Goal: Task Accomplishment & Management: Use online tool/utility

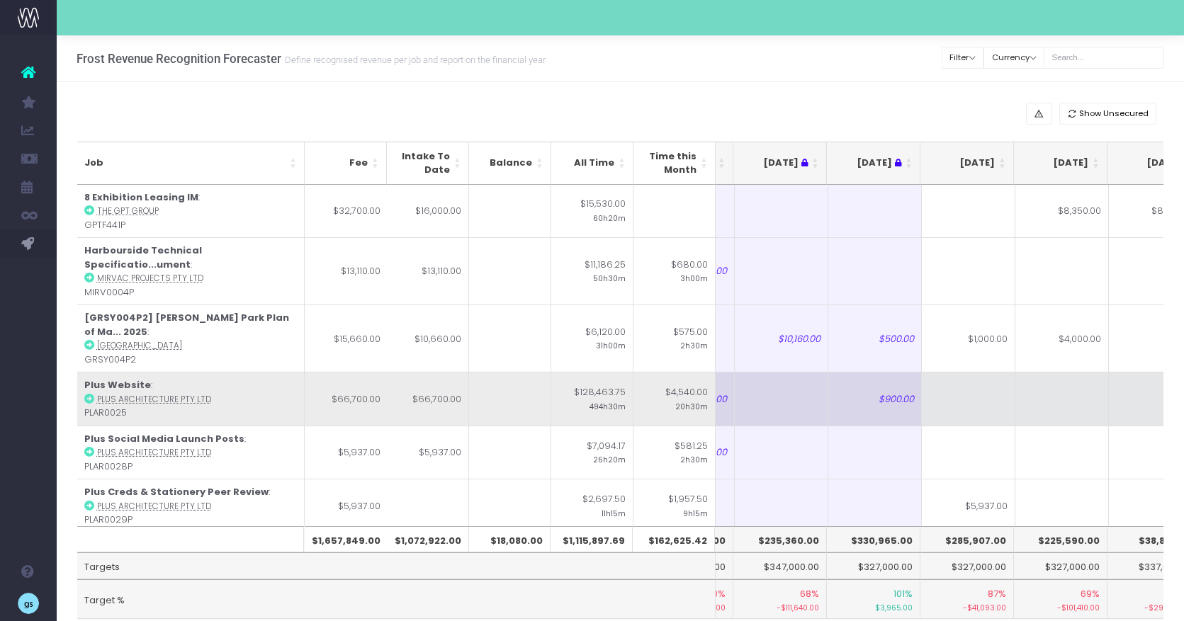
scroll to position [0, 86]
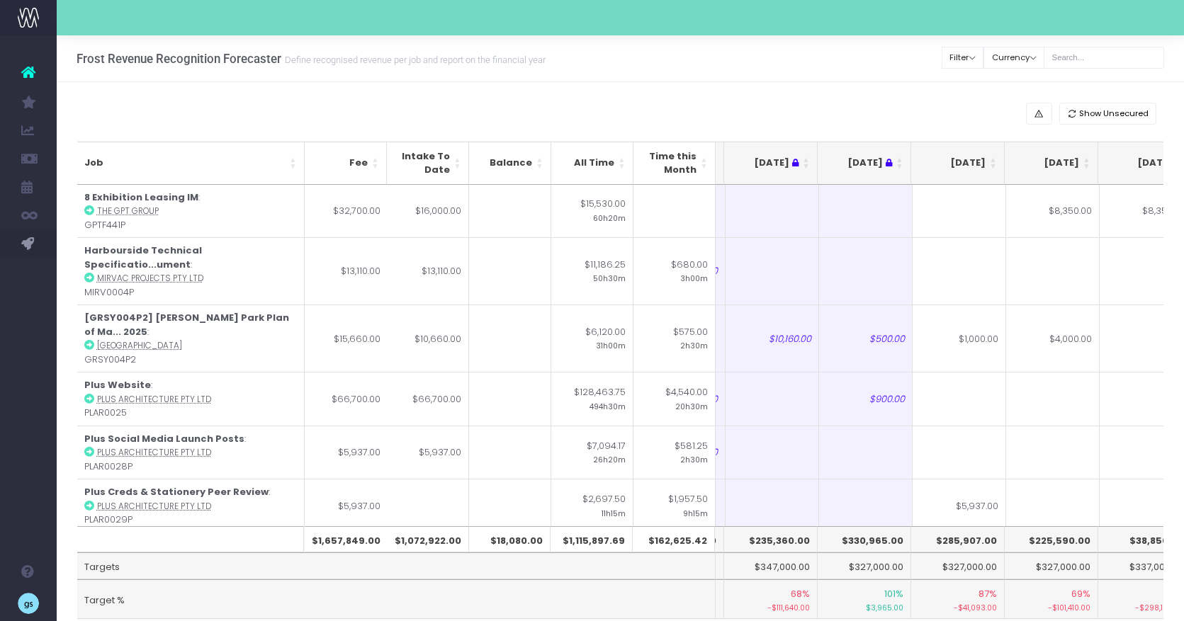
click at [993, 159] on th "[DATE]" at bounding box center [958, 163] width 94 height 43
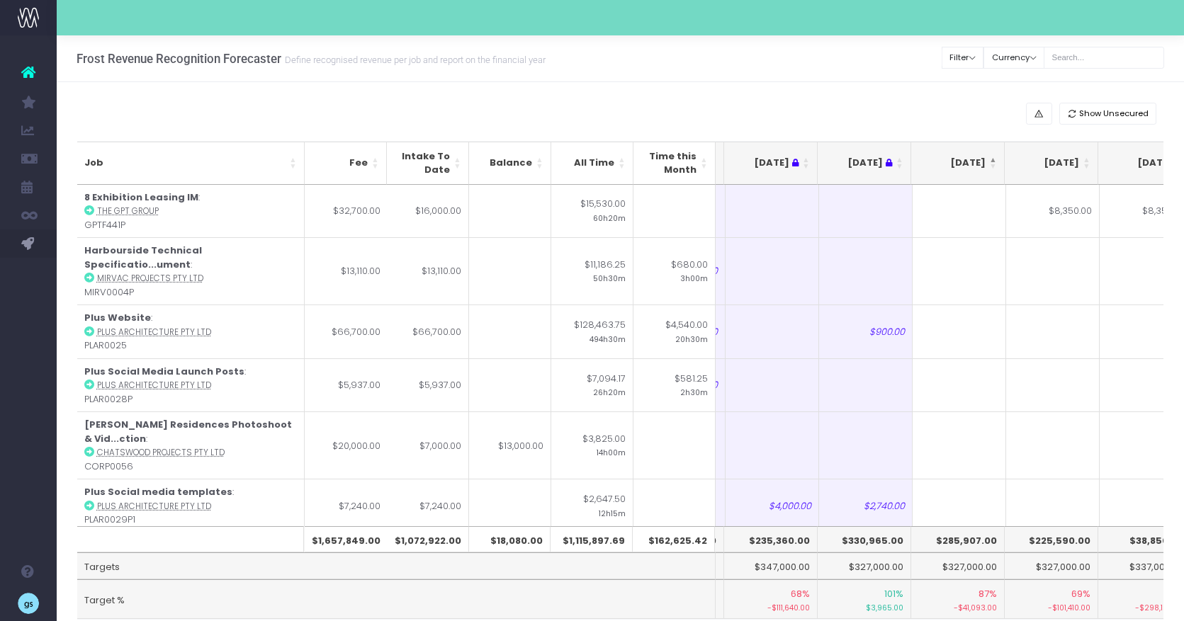
click at [993, 159] on th "[DATE]" at bounding box center [958, 163] width 94 height 43
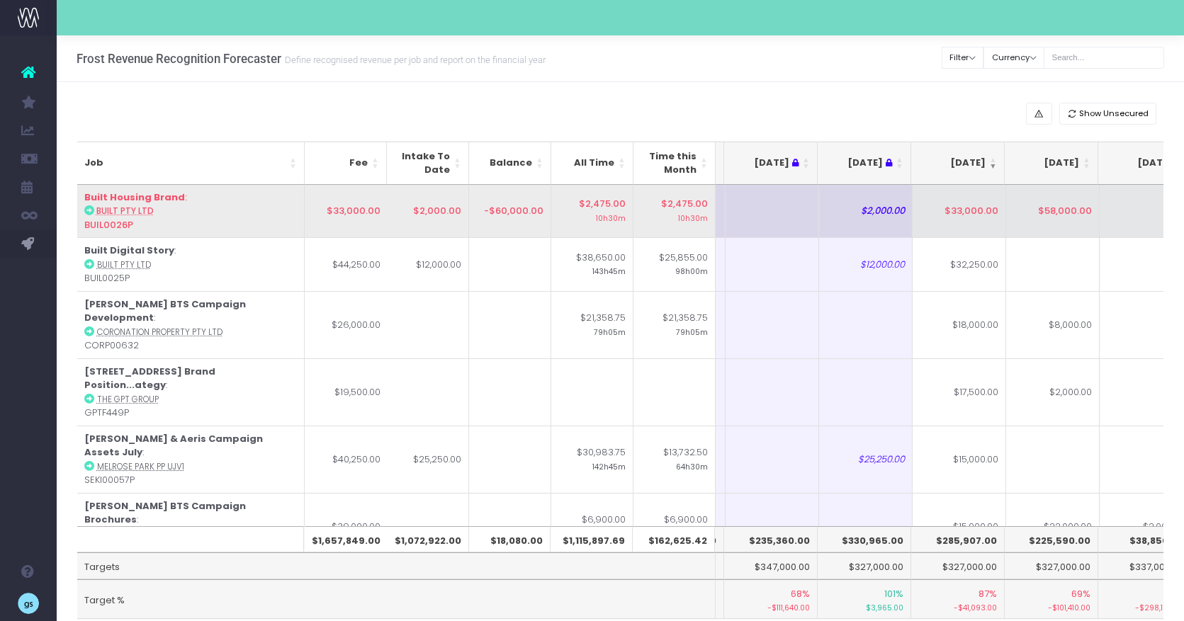
click at [1065, 210] on td "$58,000.00" at bounding box center [1053, 211] width 94 height 53
type input "$58,000.00"
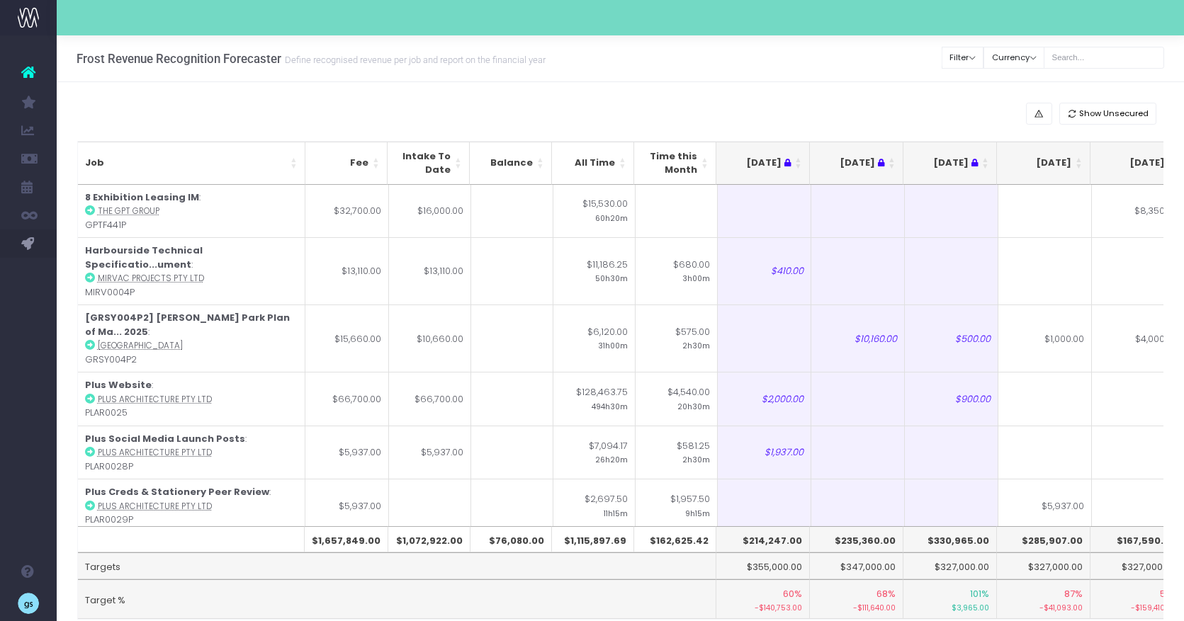
click at [1081, 159] on th "[DATE]" at bounding box center [1044, 163] width 94 height 43
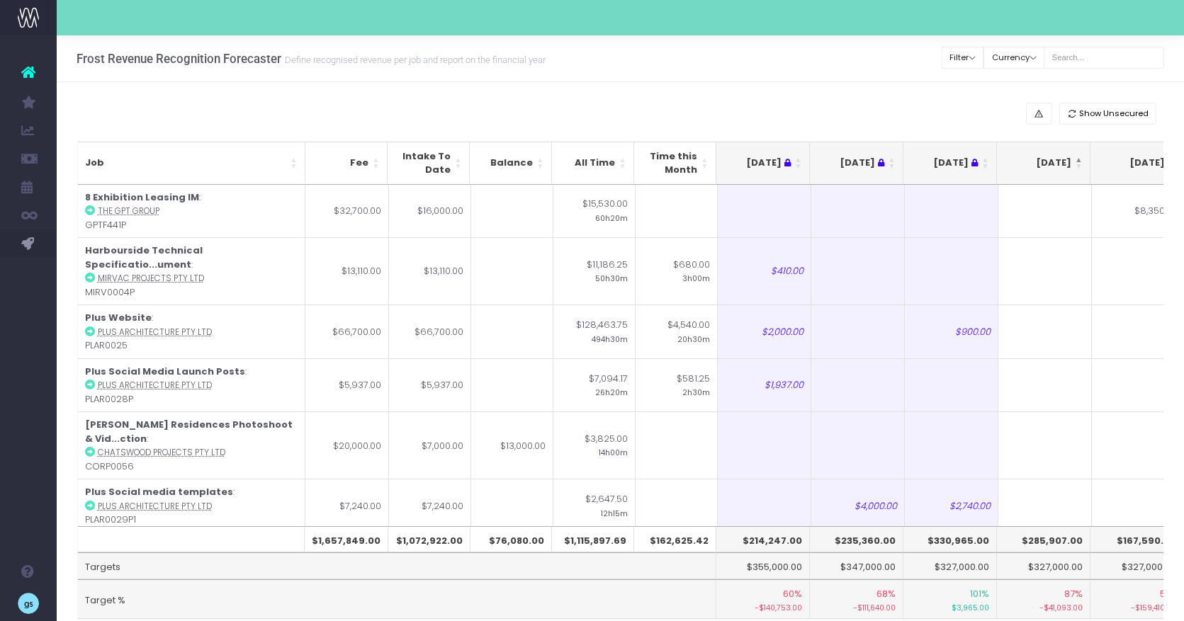
click at [1081, 159] on th "[DATE]" at bounding box center [1044, 163] width 94 height 43
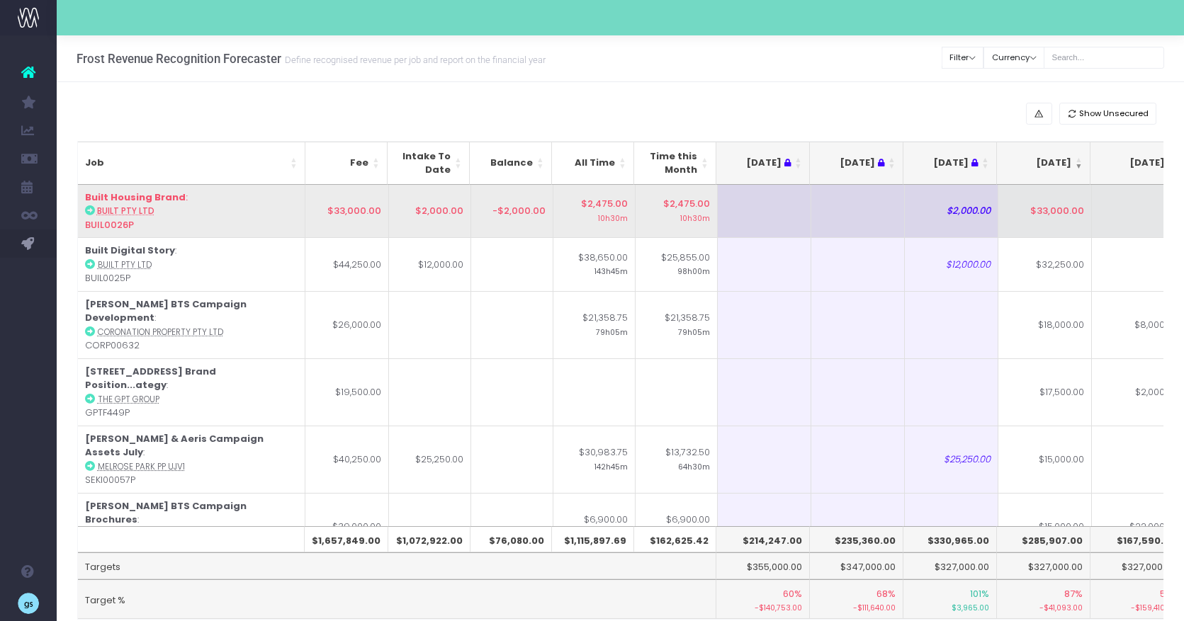
click at [1054, 216] on td "$33,000.00" at bounding box center [1045, 211] width 94 height 53
type input "31000"
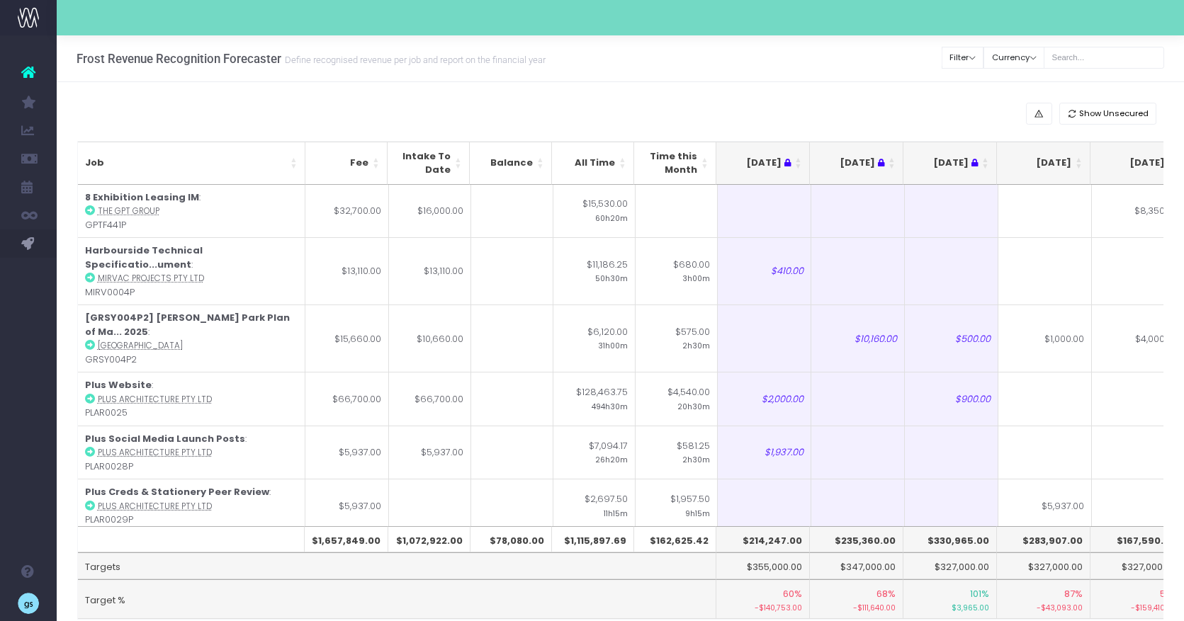
click at [1080, 160] on th "[DATE]" at bounding box center [1044, 163] width 94 height 43
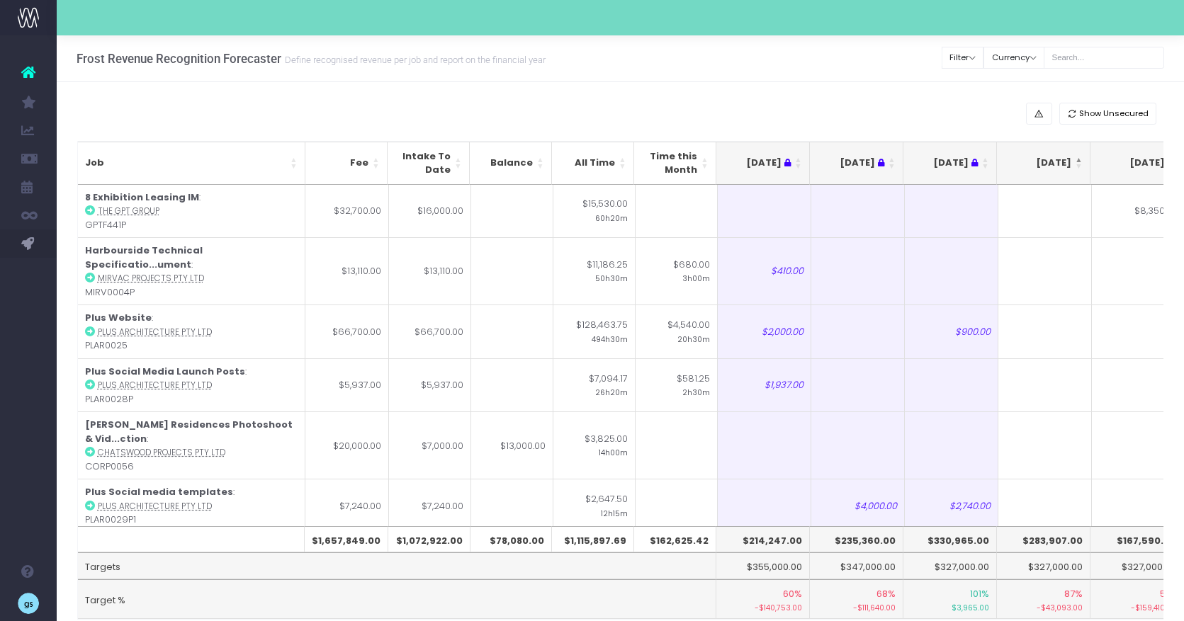
click at [1080, 160] on th "[DATE]" at bounding box center [1044, 163] width 94 height 43
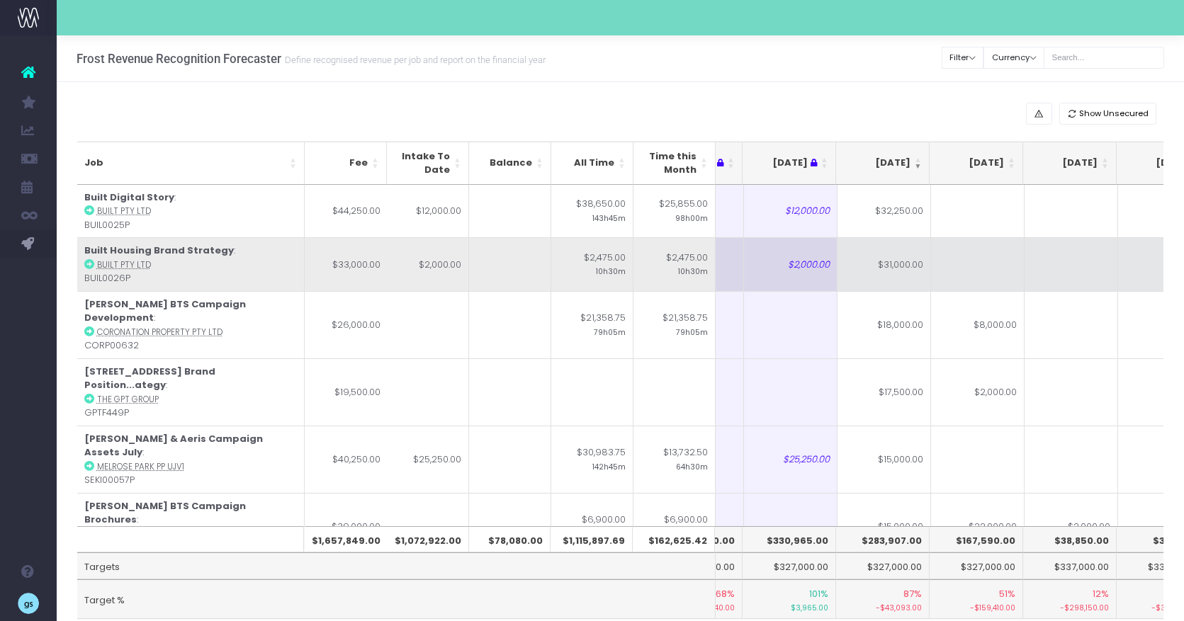
scroll to position [0, 171]
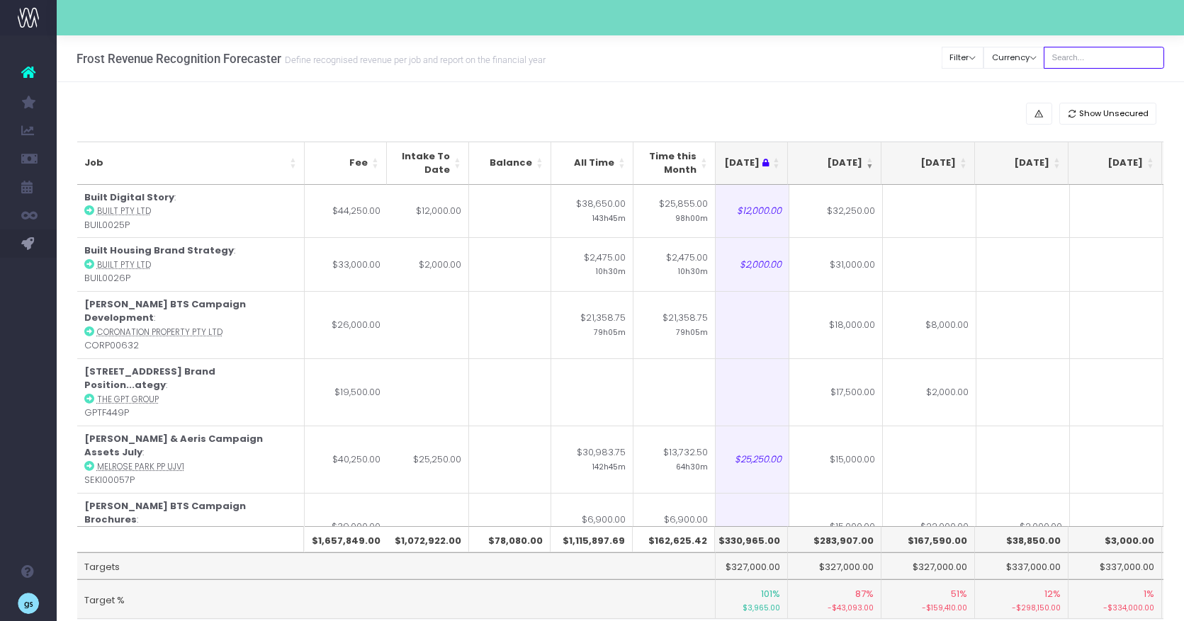
click at [1081, 53] on input "text" at bounding box center [1104, 58] width 120 height 22
type input "built"
